Goal: Transaction & Acquisition: Purchase product/service

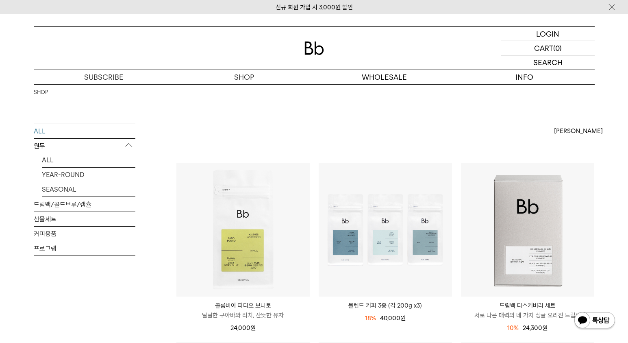
click at [313, 47] on img at bounding box center [314, 47] width 20 height 13
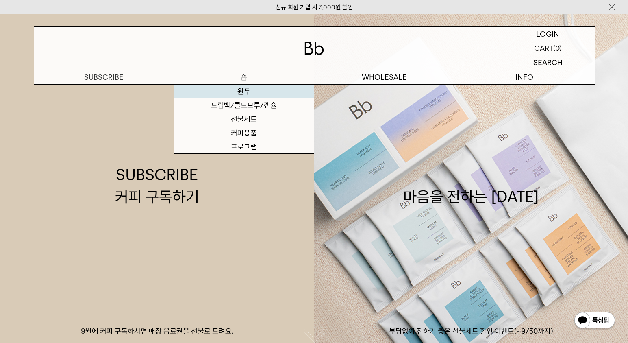
click at [245, 93] on link "원두" at bounding box center [244, 92] width 140 height 14
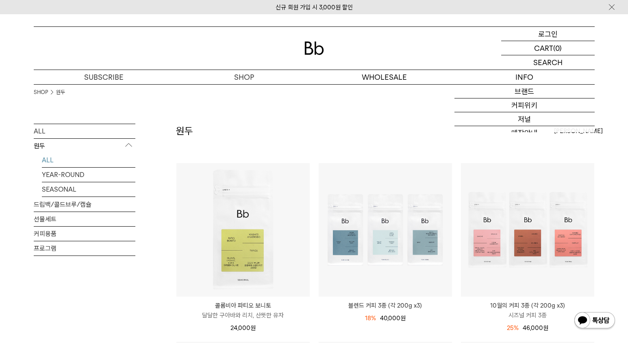
click at [551, 37] on p "로그인" at bounding box center [548, 34] width 20 height 14
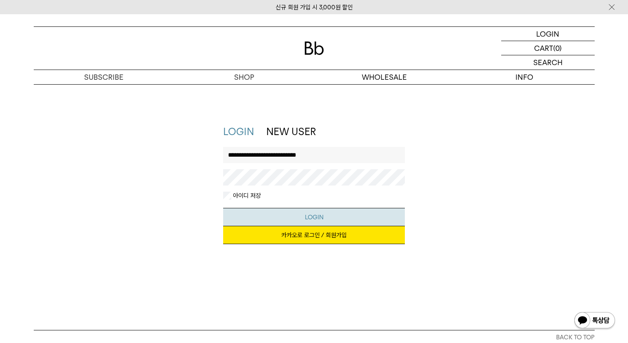
click at [338, 218] on button "LOGIN" at bounding box center [314, 217] width 182 height 18
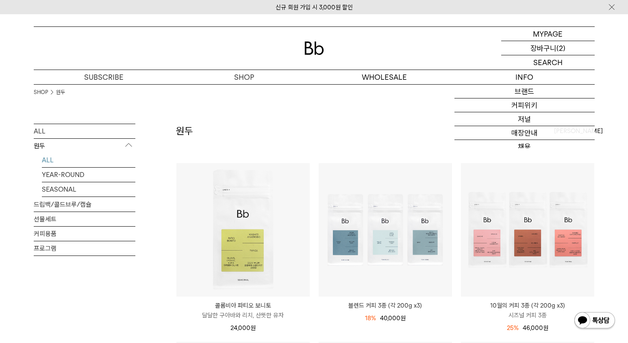
click at [535, 48] on p "장바구니" at bounding box center [543, 48] width 26 height 14
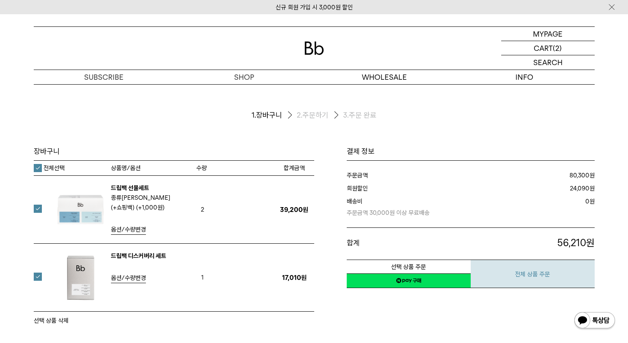
click at [530, 278] on button "전체 상품 주문" at bounding box center [533, 273] width 124 height 28
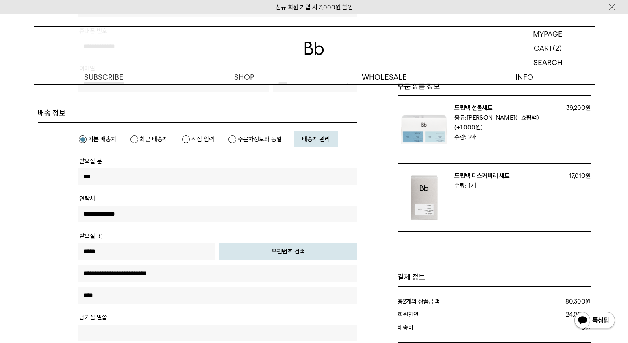
scroll to position [212, 0]
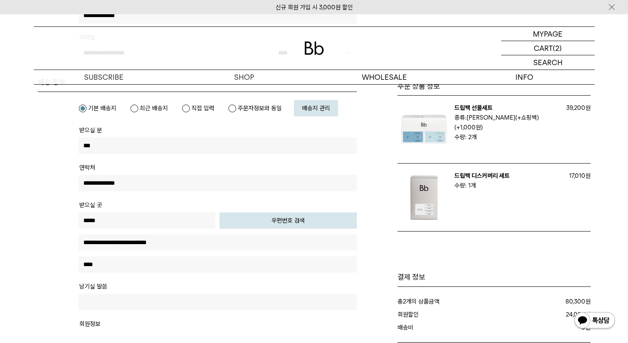
click at [85, 265] on input "****" at bounding box center [217, 264] width 278 height 16
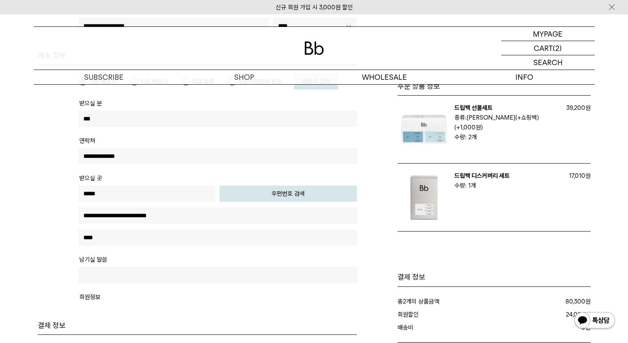
scroll to position [239, 0]
click at [96, 236] on input "****" at bounding box center [217, 237] width 278 height 16
click at [87, 236] on input "*****" at bounding box center [217, 237] width 278 height 16
click at [130, 241] on input "****" at bounding box center [217, 237] width 278 height 16
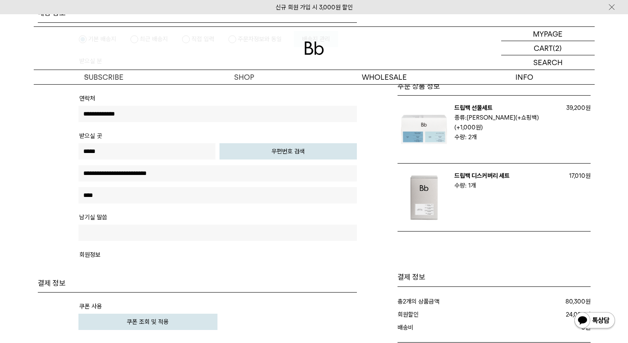
scroll to position [288, 0]
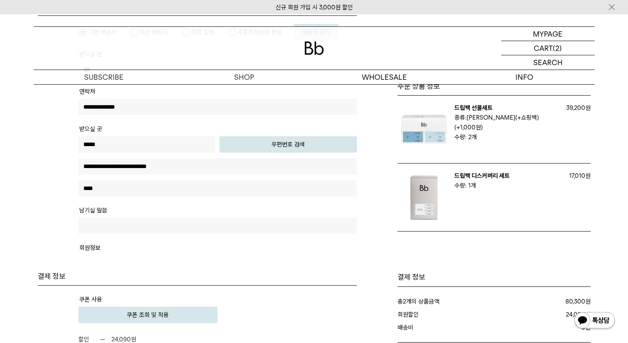
type input "****"
click at [115, 228] on input "text" at bounding box center [217, 225] width 278 height 16
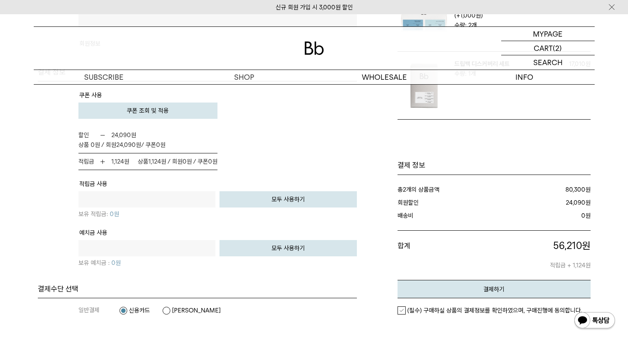
scroll to position [554, 0]
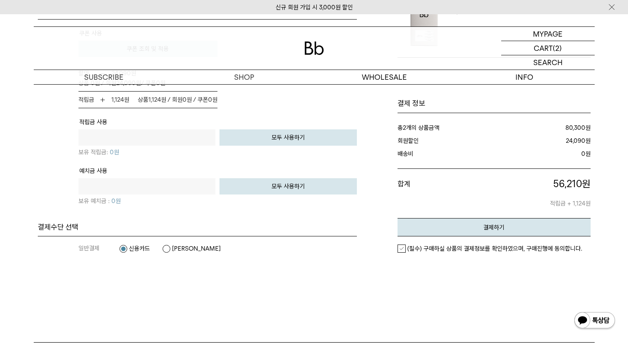
click at [399, 248] on label "(필수) 구매하실 상품의 결제정보를 확인하였으며, 구매진행에 동의합니다." at bounding box center [489, 248] width 185 height 8
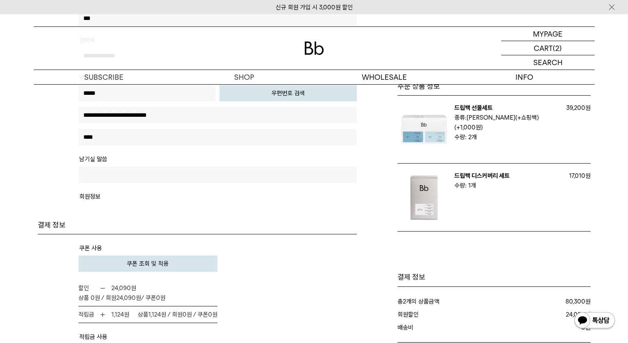
scroll to position [562, 0]
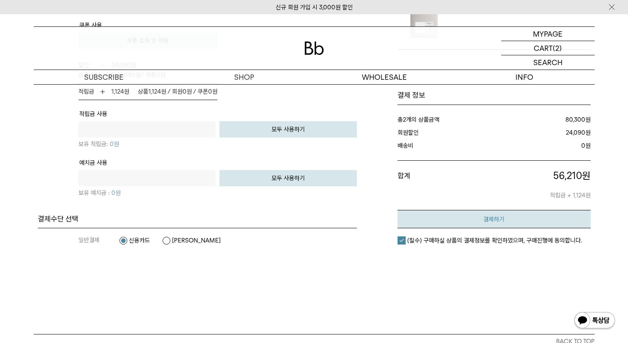
click at [450, 222] on button "결제하기" at bounding box center [493, 219] width 193 height 18
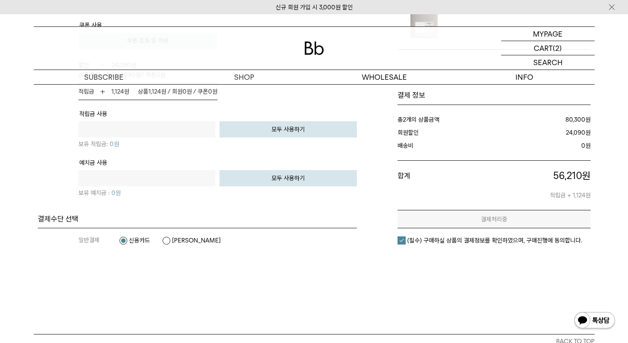
scroll to position [0, 0]
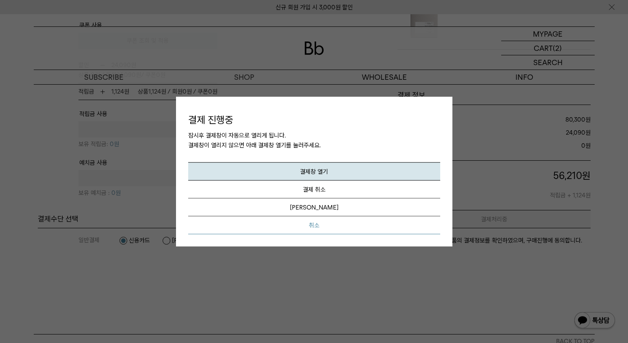
click at [316, 228] on button "취소" at bounding box center [314, 225] width 252 height 18
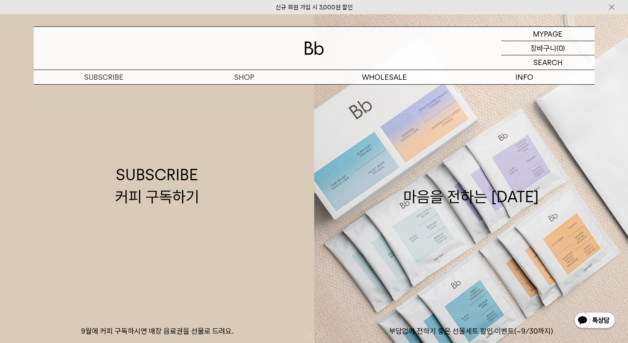
click at [544, 47] on p "장바구니" at bounding box center [543, 48] width 26 height 14
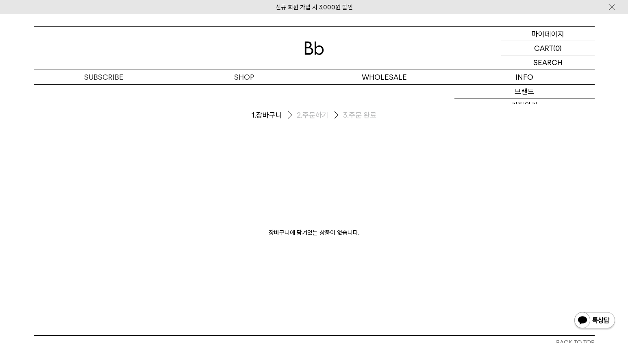
click at [547, 33] on p "마이페이지" at bounding box center [548, 34] width 33 height 14
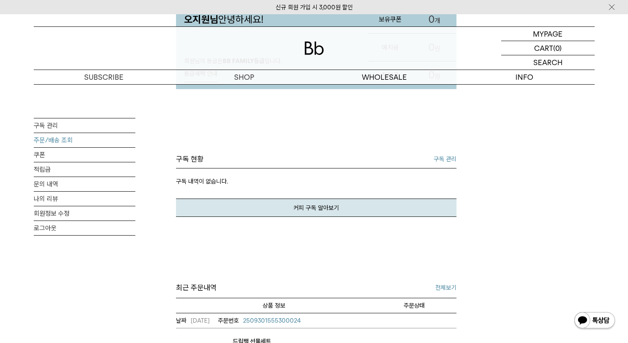
click at [49, 143] on link "주문/배송 조회" at bounding box center [85, 140] width 102 height 14
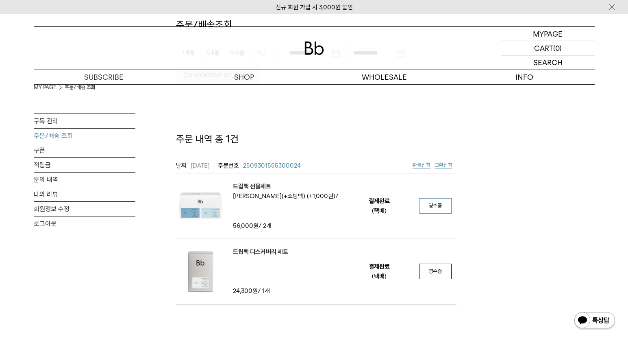
scroll to position [102, 0]
click at [436, 198] on link "영수증" at bounding box center [435, 205] width 33 height 15
click at [255, 182] on em "드립백 선물세트" at bounding box center [286, 187] width 106 height 10
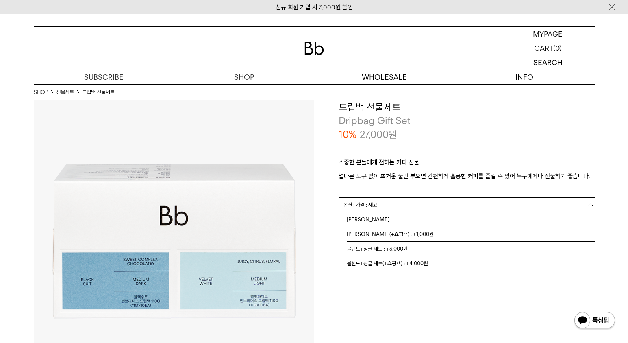
click at [434, 206] on link "= 옵션 : 가격 : 재고 =" at bounding box center [467, 205] width 256 height 14
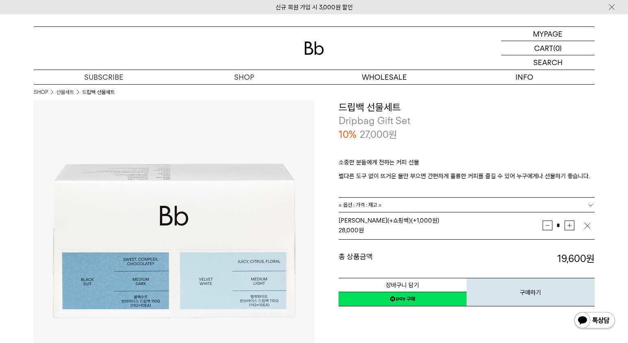
click at [570, 226] on button "증가" at bounding box center [569, 225] width 10 height 10
type input "*"
click at [417, 284] on button "장바구니 담기" at bounding box center [403, 285] width 128 height 14
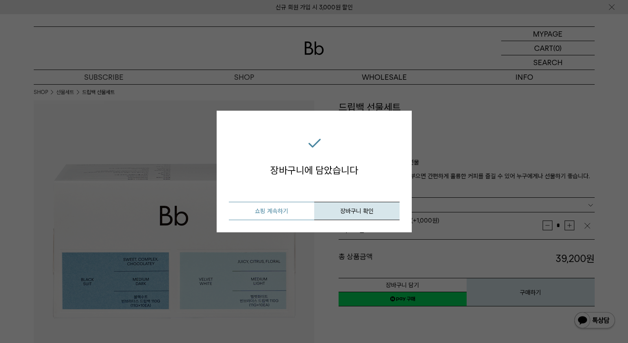
click at [280, 214] on button "쇼핑 계속하기" at bounding box center [271, 211] width 85 height 18
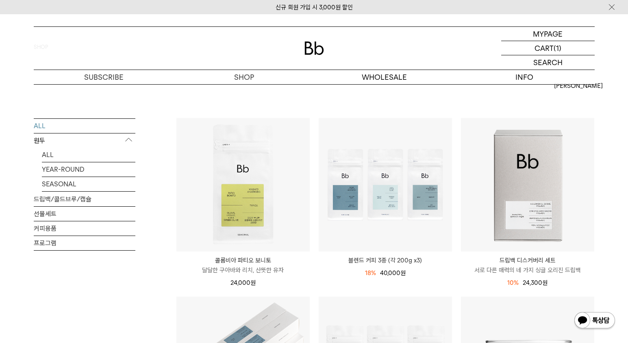
scroll to position [75, 0]
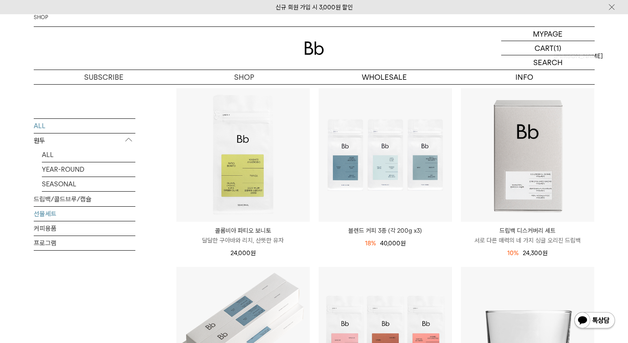
click at [73, 213] on link "선물세트" at bounding box center [85, 213] width 102 height 14
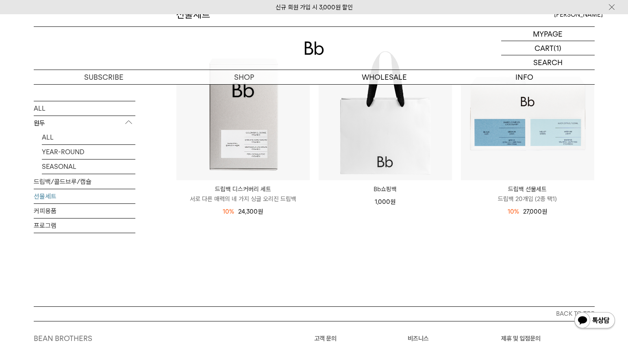
scroll to position [82, 0]
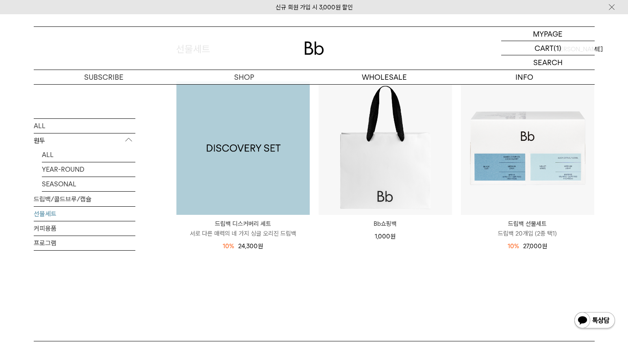
click at [254, 150] on img at bounding box center [242, 147] width 133 height 133
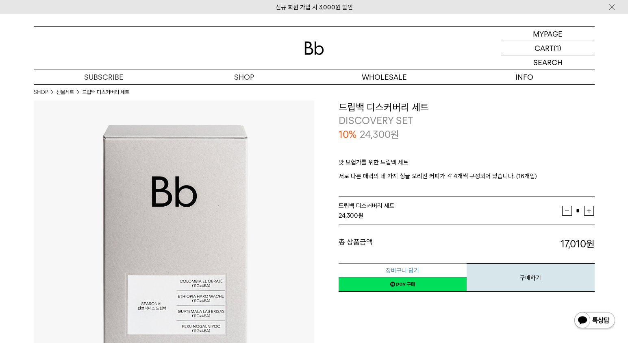
click at [409, 267] on button "장바구니 담기" at bounding box center [403, 270] width 128 height 14
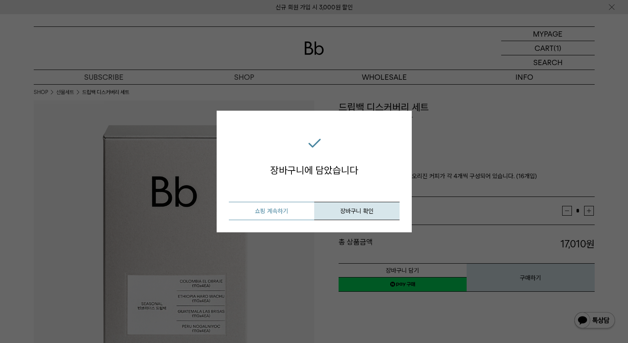
click at [287, 212] on button "쇼핑 계속하기" at bounding box center [271, 211] width 85 height 18
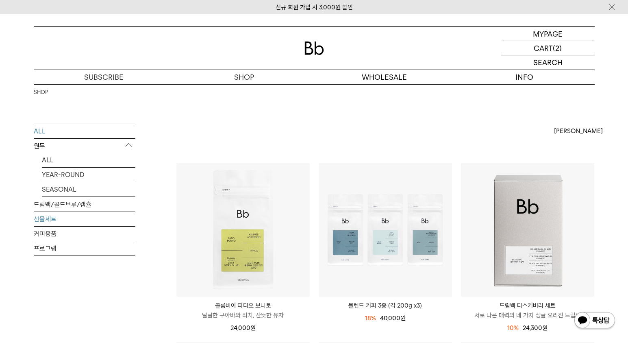
click at [75, 219] on link "선물세트" at bounding box center [85, 219] width 102 height 14
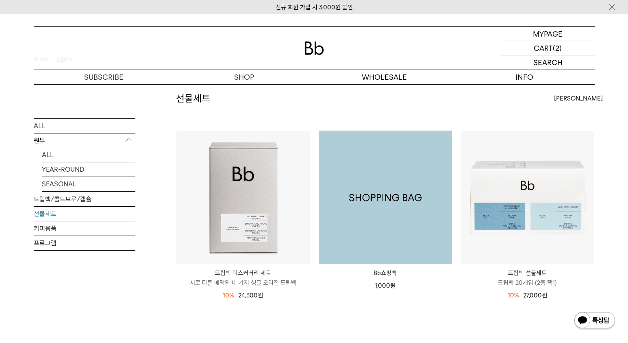
scroll to position [36, 0]
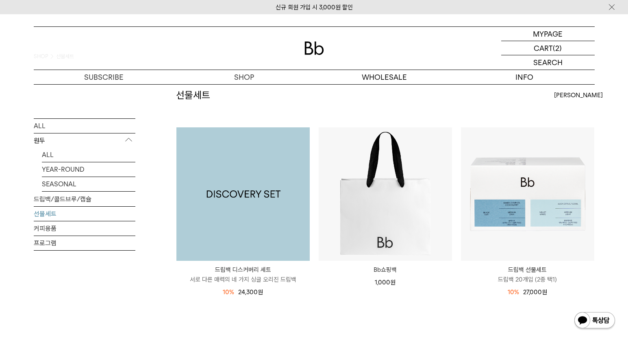
click at [244, 199] on img at bounding box center [242, 193] width 133 height 133
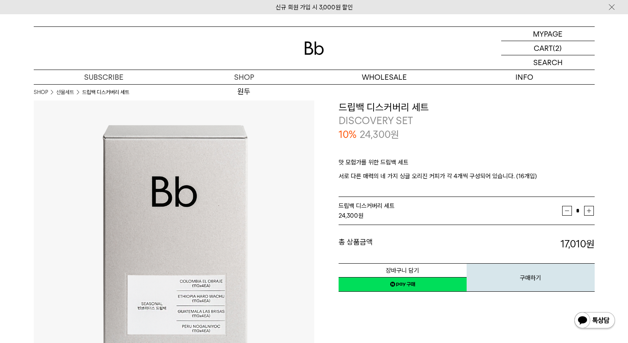
click at [314, 44] on img at bounding box center [314, 47] width 20 height 13
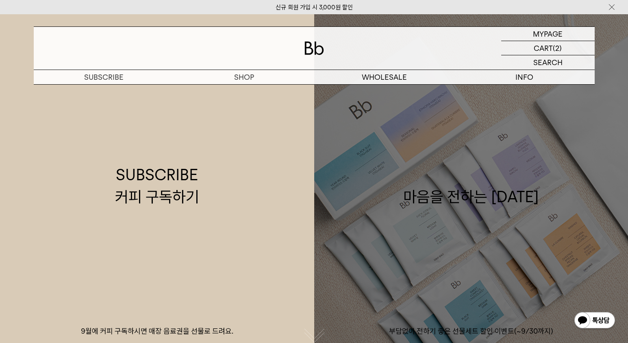
click at [510, 278] on link "마음을 전하는 추석 부담없이 전하기 좋은 선물세트 할인 이벤트(~9/30까지)" at bounding box center [471, 185] width 314 height 343
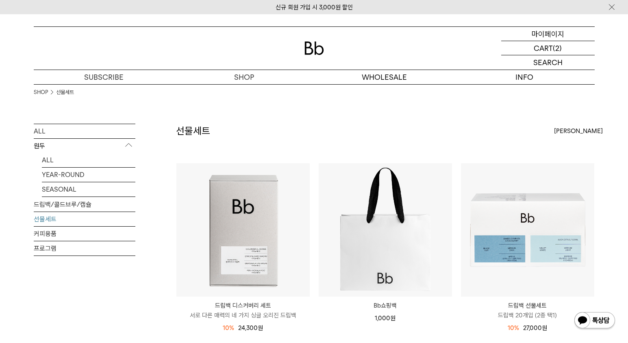
click at [545, 32] on p "마이페이지" at bounding box center [548, 34] width 33 height 14
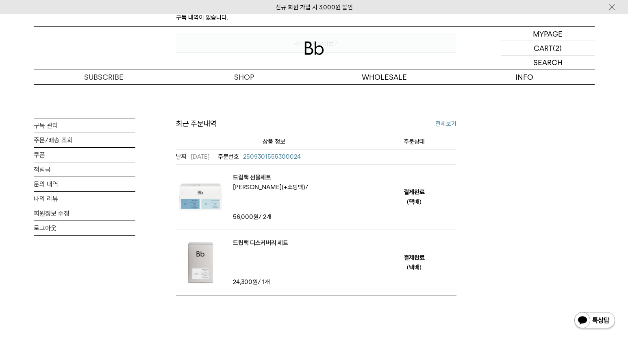
scroll to position [263, 0]
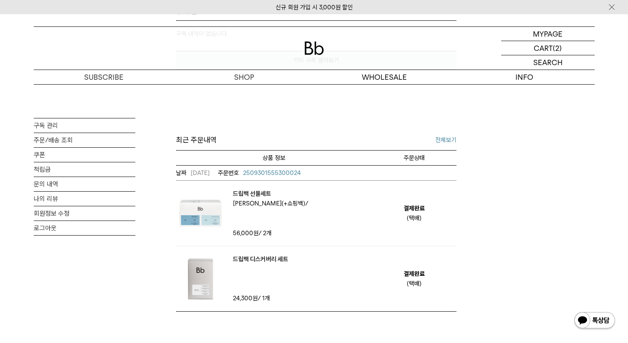
click at [445, 142] on link "전체보기" at bounding box center [445, 140] width 21 height 10
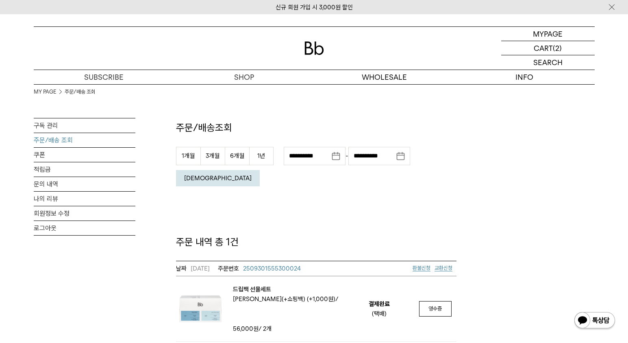
click at [283, 263] on link "2509301555300024" at bounding box center [259, 268] width 83 height 10
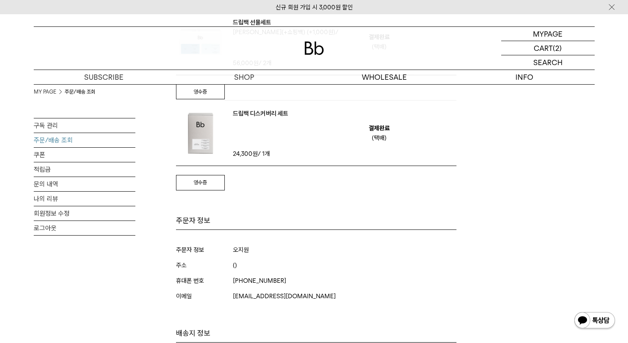
scroll to position [111, 0]
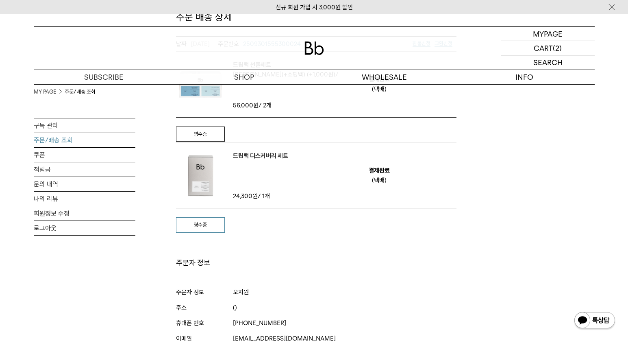
click at [209, 226] on link "영수증" at bounding box center [200, 224] width 49 height 15
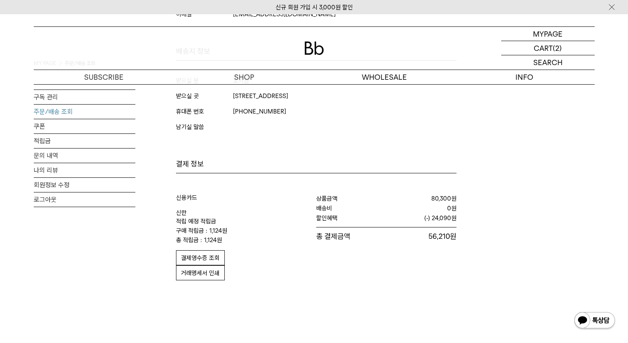
scroll to position [443, 0]
